Goal: Check status: Check status

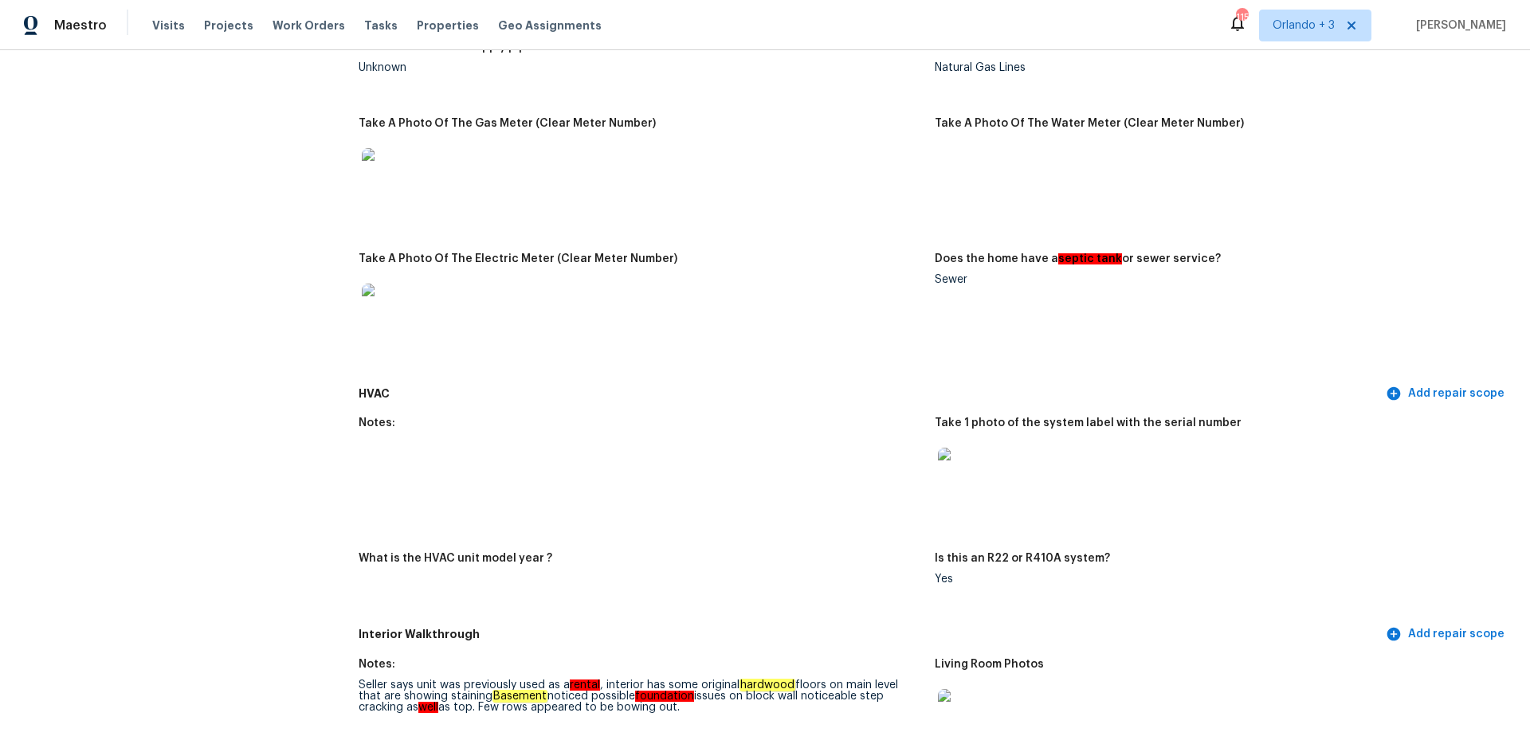
scroll to position [1034, 0]
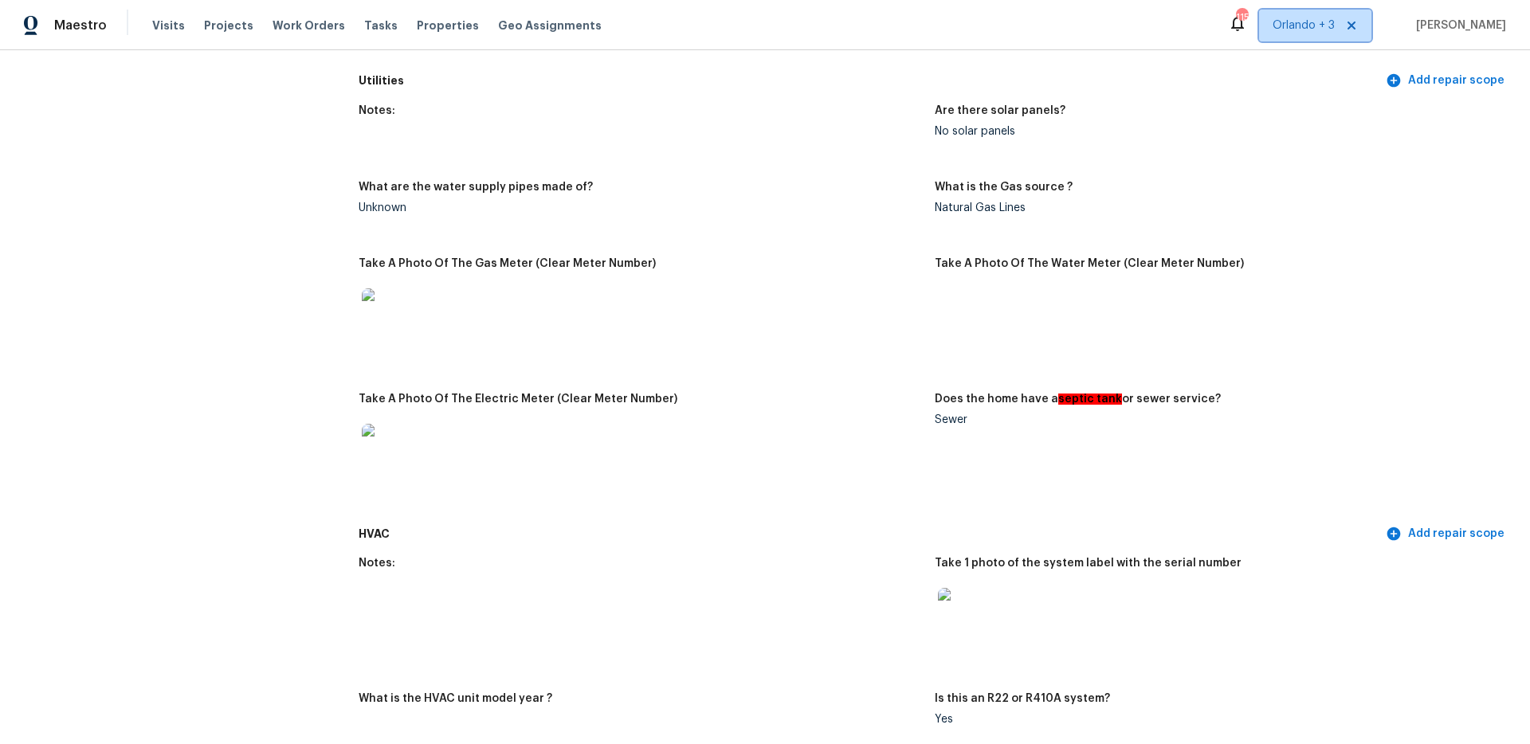
click at [1304, 25] on span "Orlando + 3" at bounding box center [1304, 26] width 62 height 16
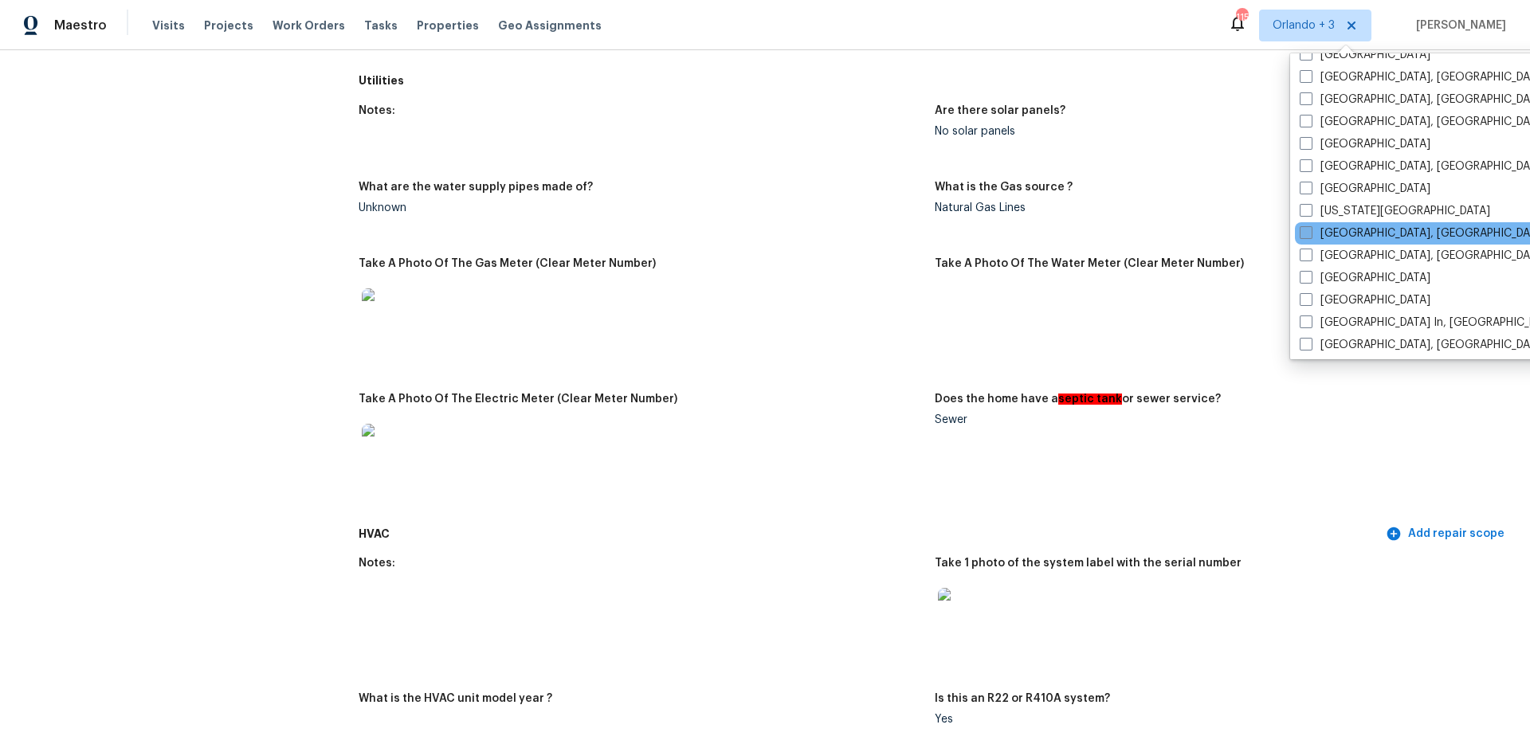
scroll to position [581, 0]
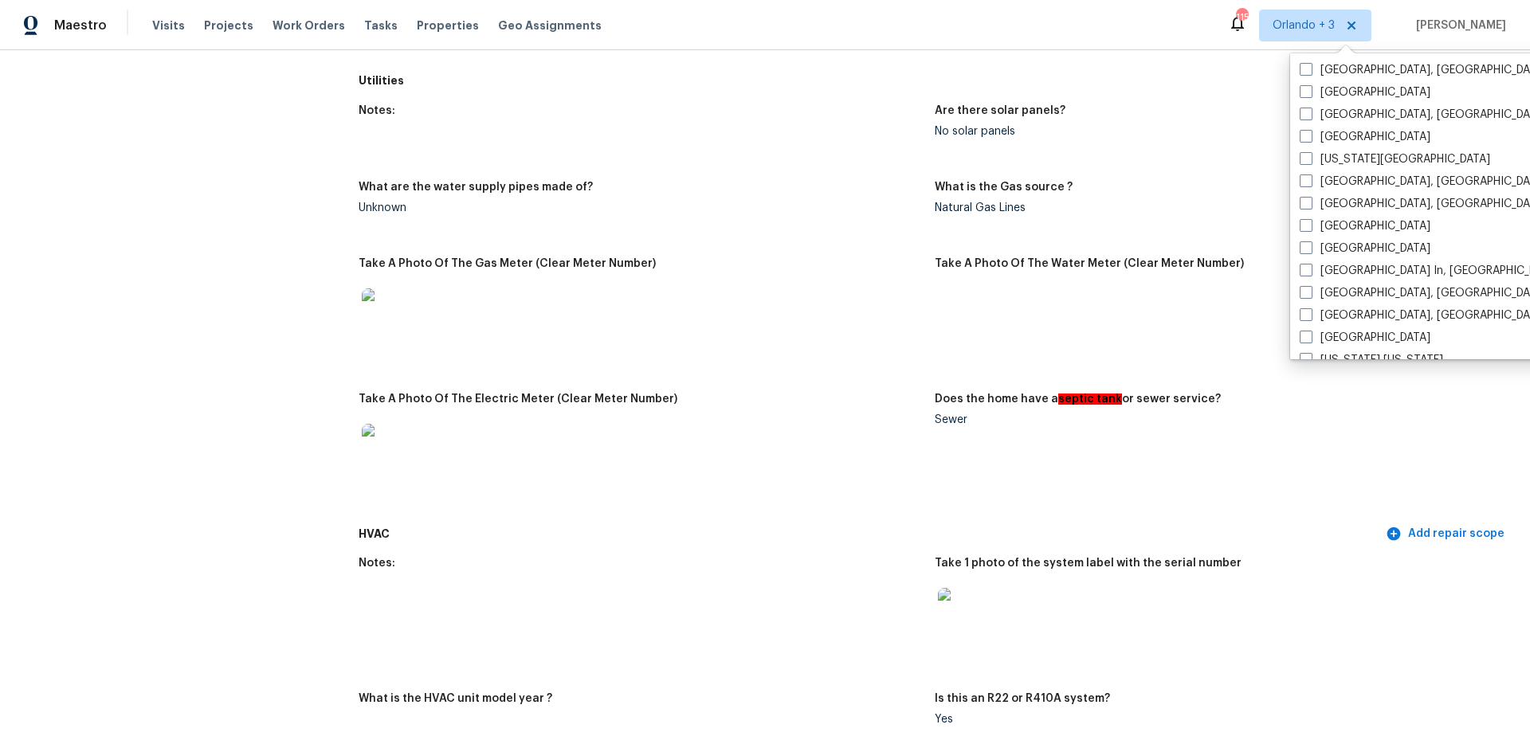
click at [1306, 136] on span at bounding box center [1306, 136] width 13 height 13
click at [1306, 136] on input "[GEOGRAPHIC_DATA]" at bounding box center [1305, 134] width 10 height 10
checkbox input "true"
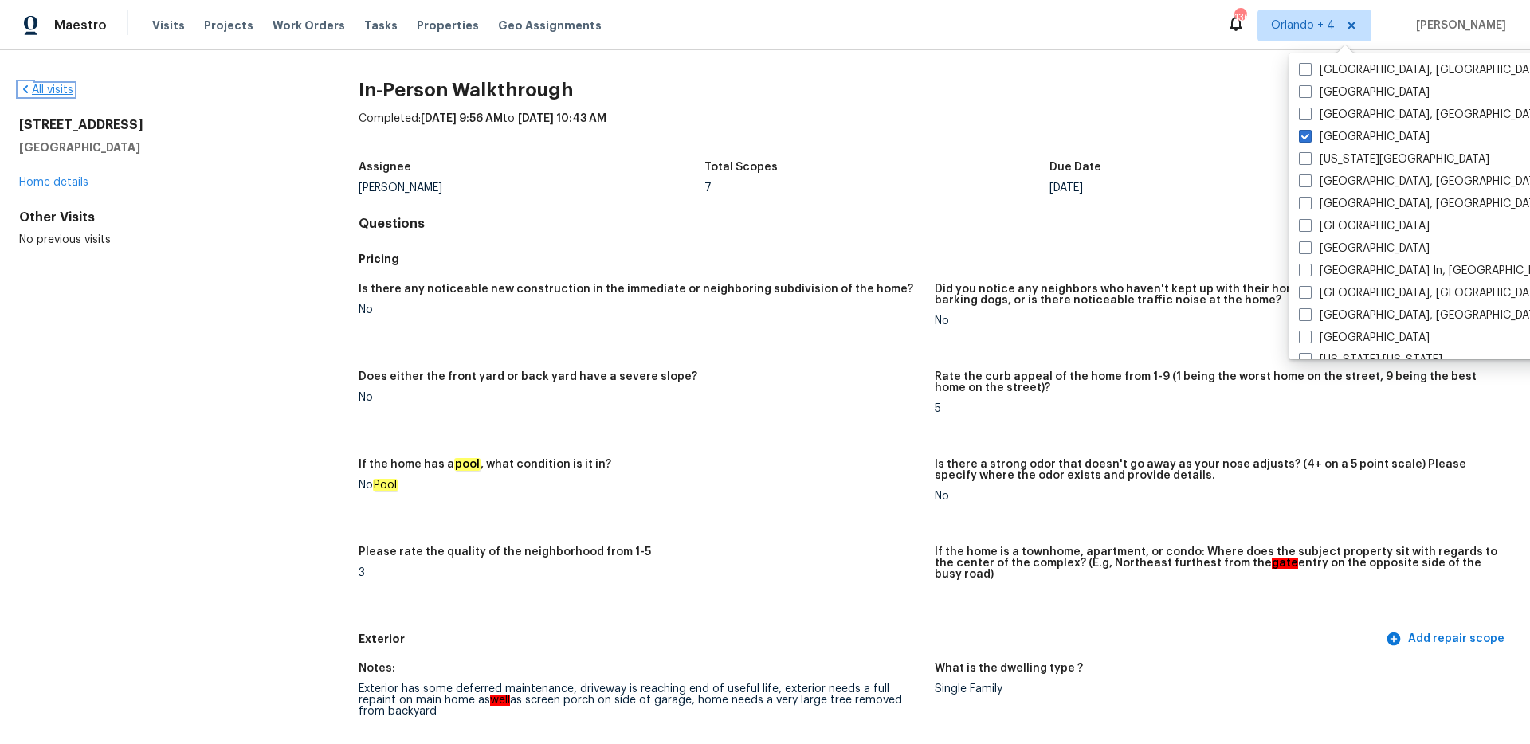
click at [27, 84] on icon at bounding box center [25, 89] width 13 height 13
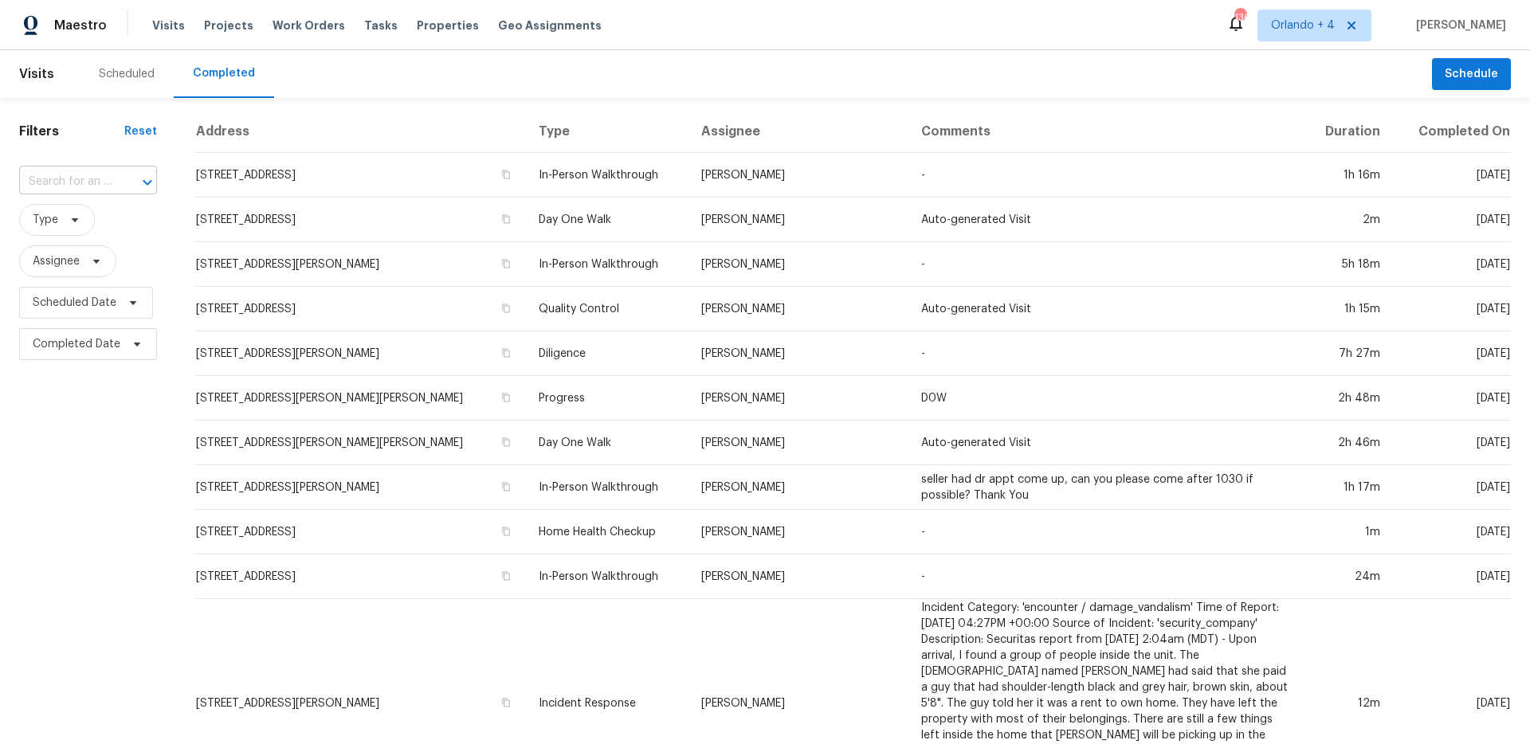
click at [90, 183] on input "text" at bounding box center [65, 182] width 93 height 25
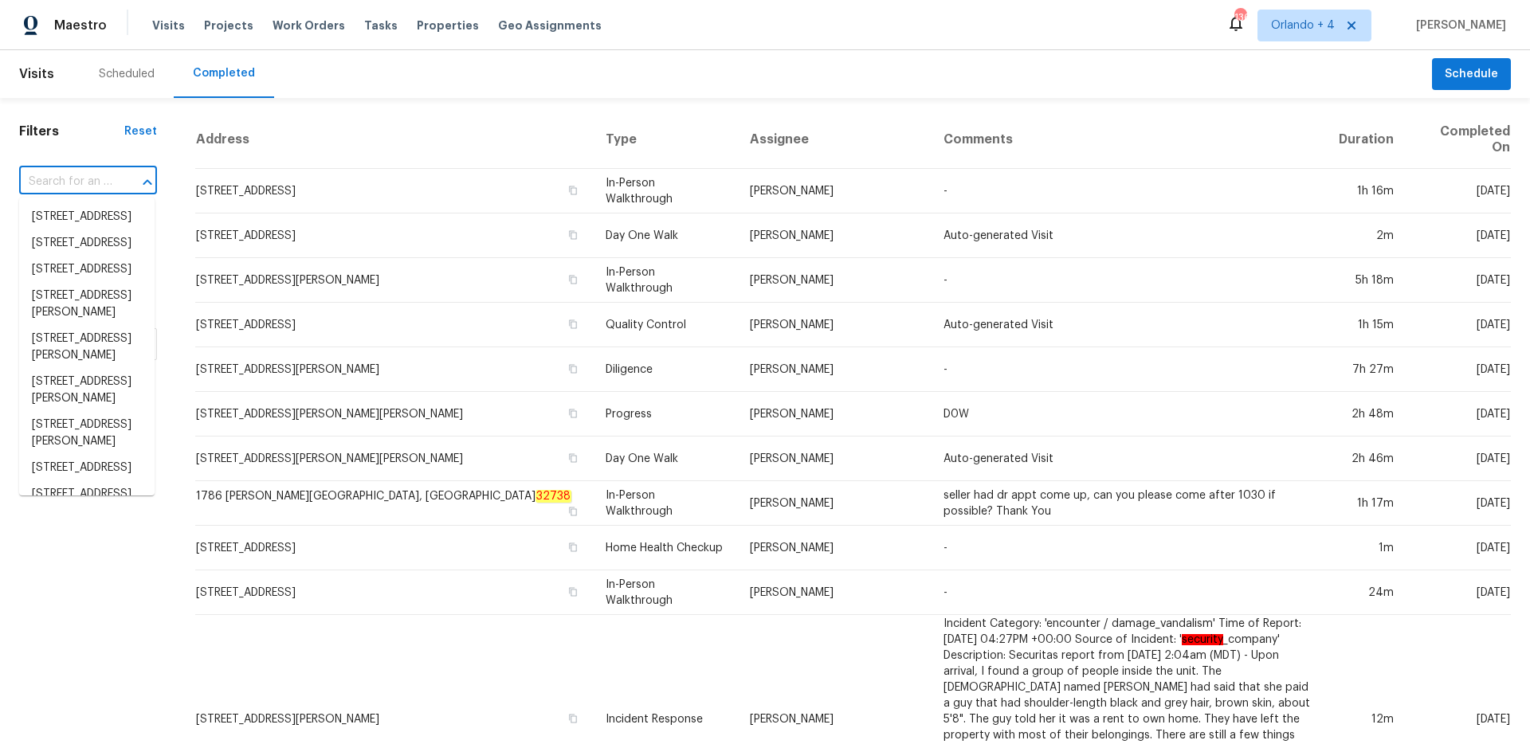
paste input "1982 Golden Glow Ln"
type input "1982 Golden Glow Ln"
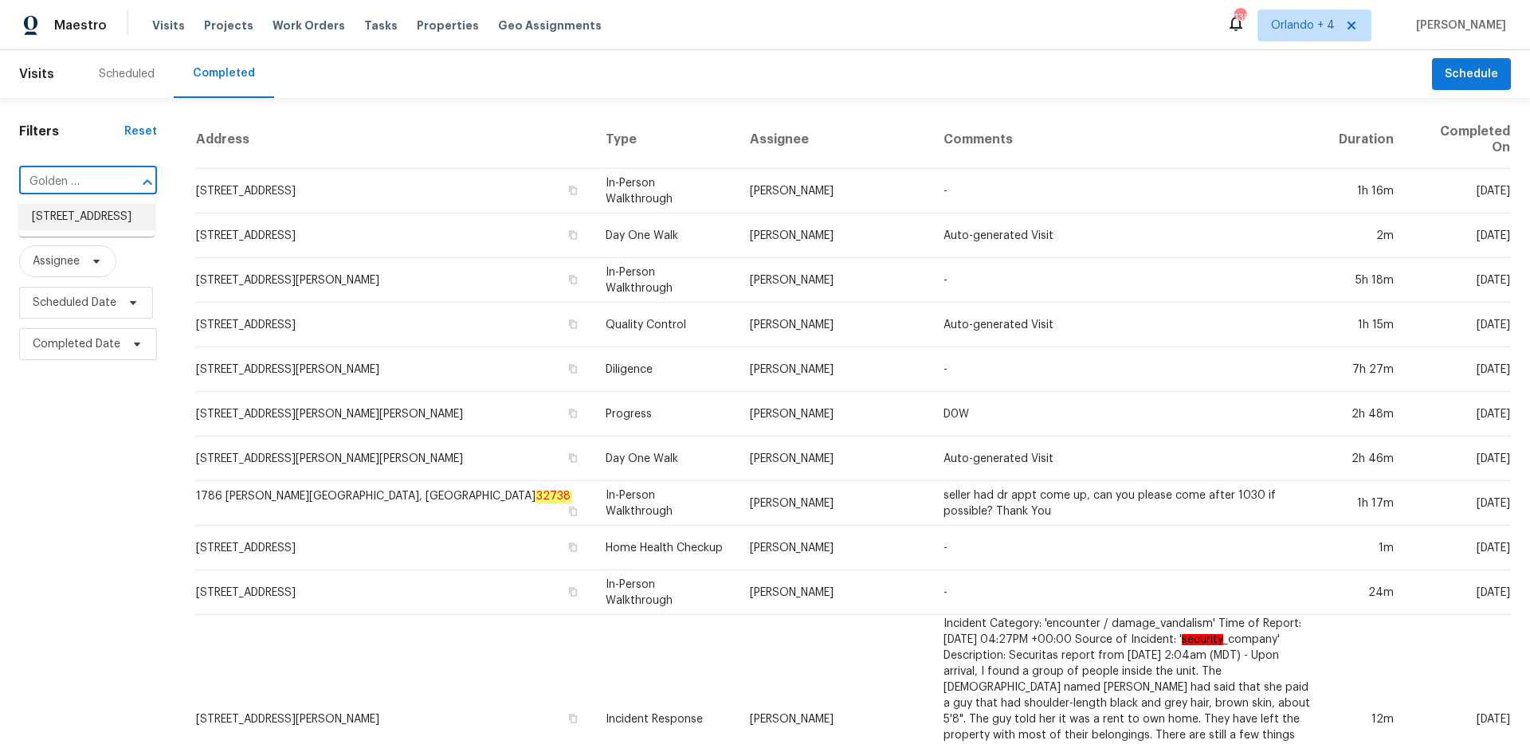
click at [100, 224] on li "[STREET_ADDRESS]" at bounding box center [86, 217] width 135 height 26
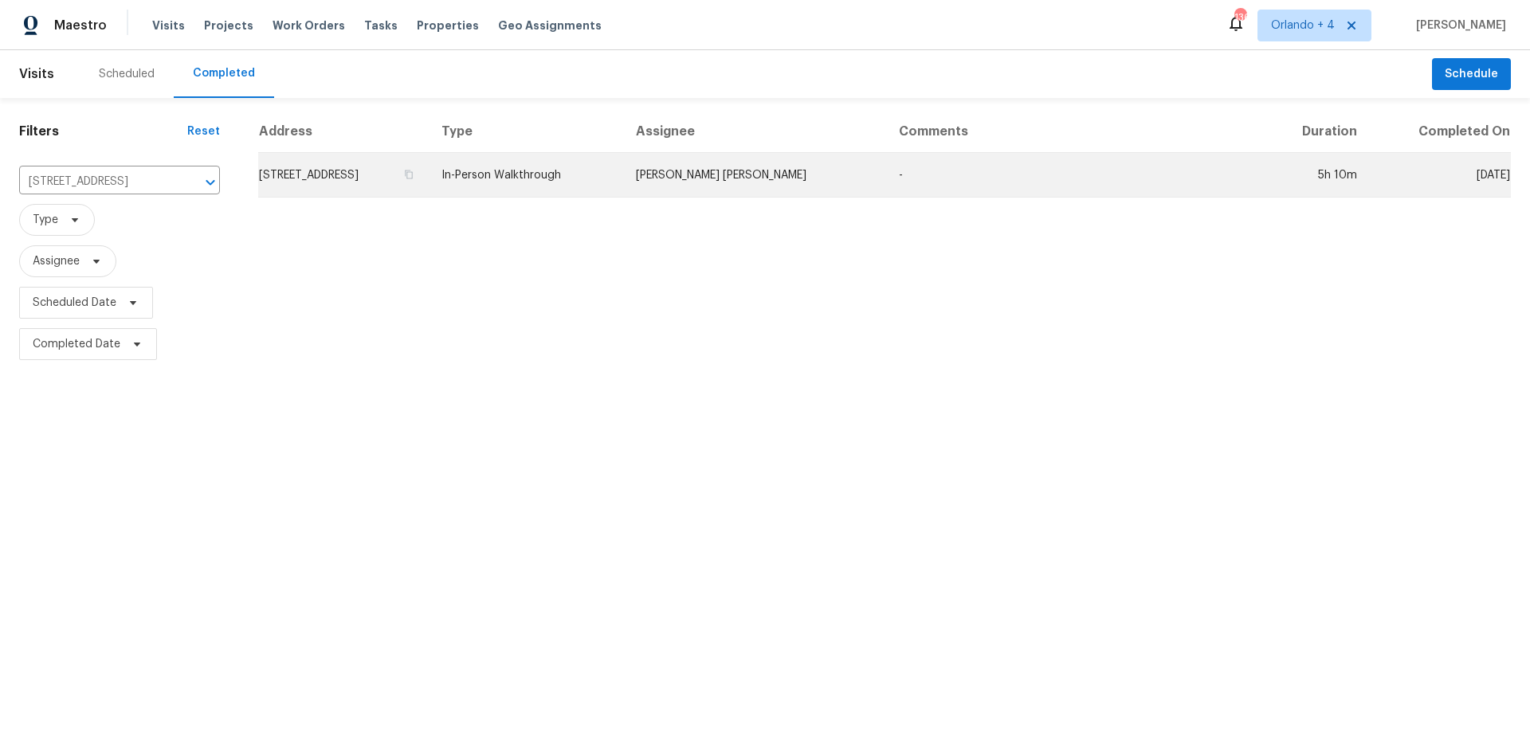
click at [623, 182] on td "In-Person Walkthrough" at bounding box center [526, 175] width 194 height 45
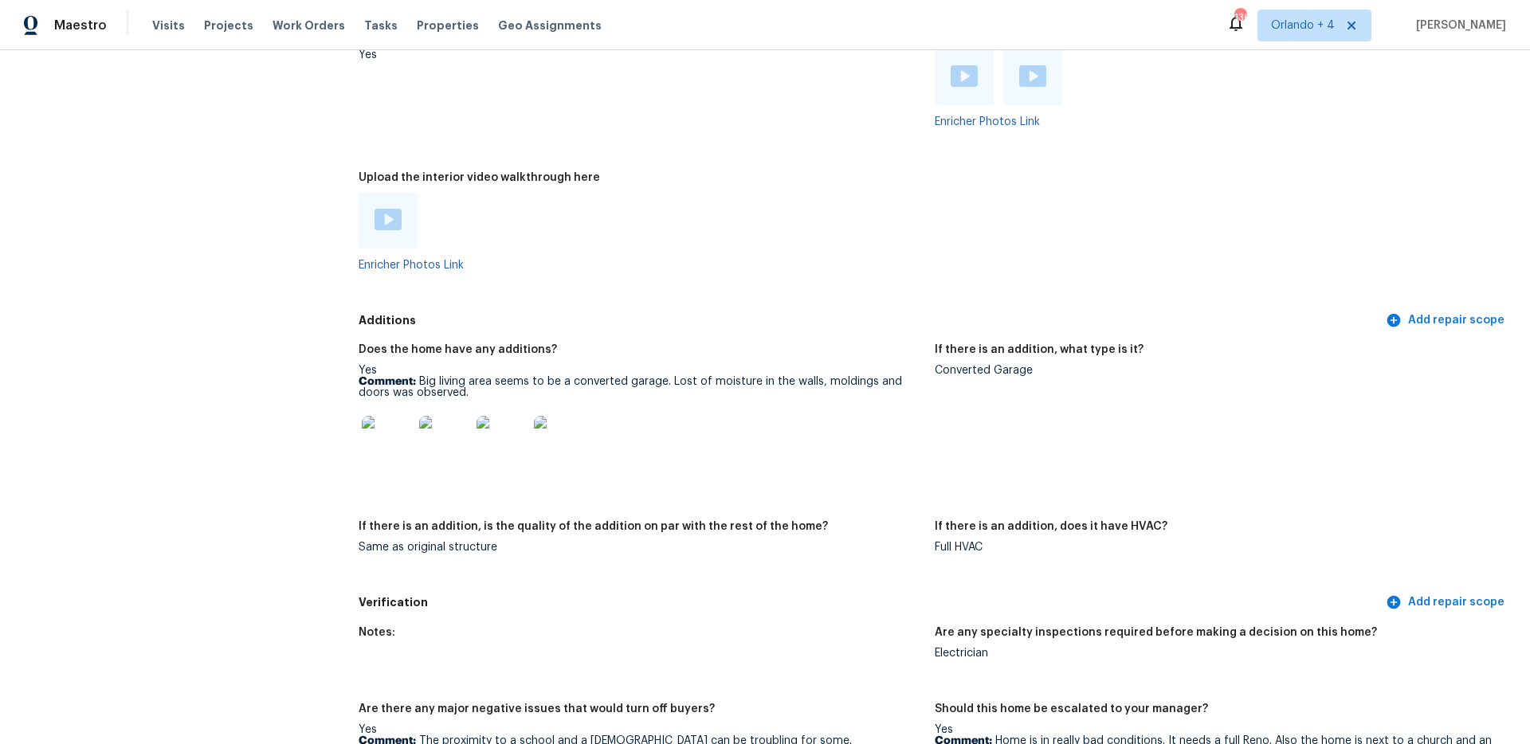
scroll to position [2876, 0]
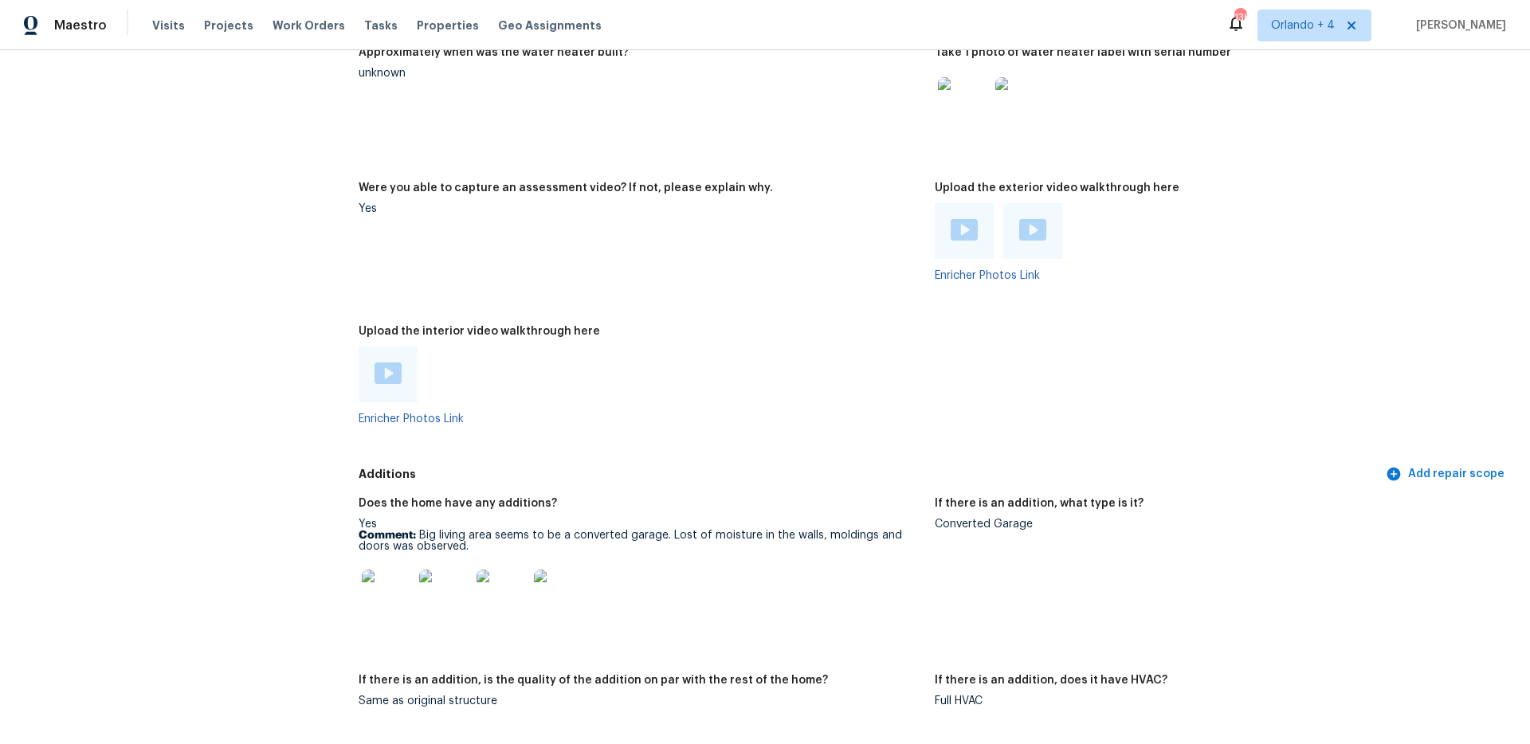
click at [388, 363] on img at bounding box center [388, 374] width 27 height 22
